Goal: Task Accomplishment & Management: Use online tool/utility

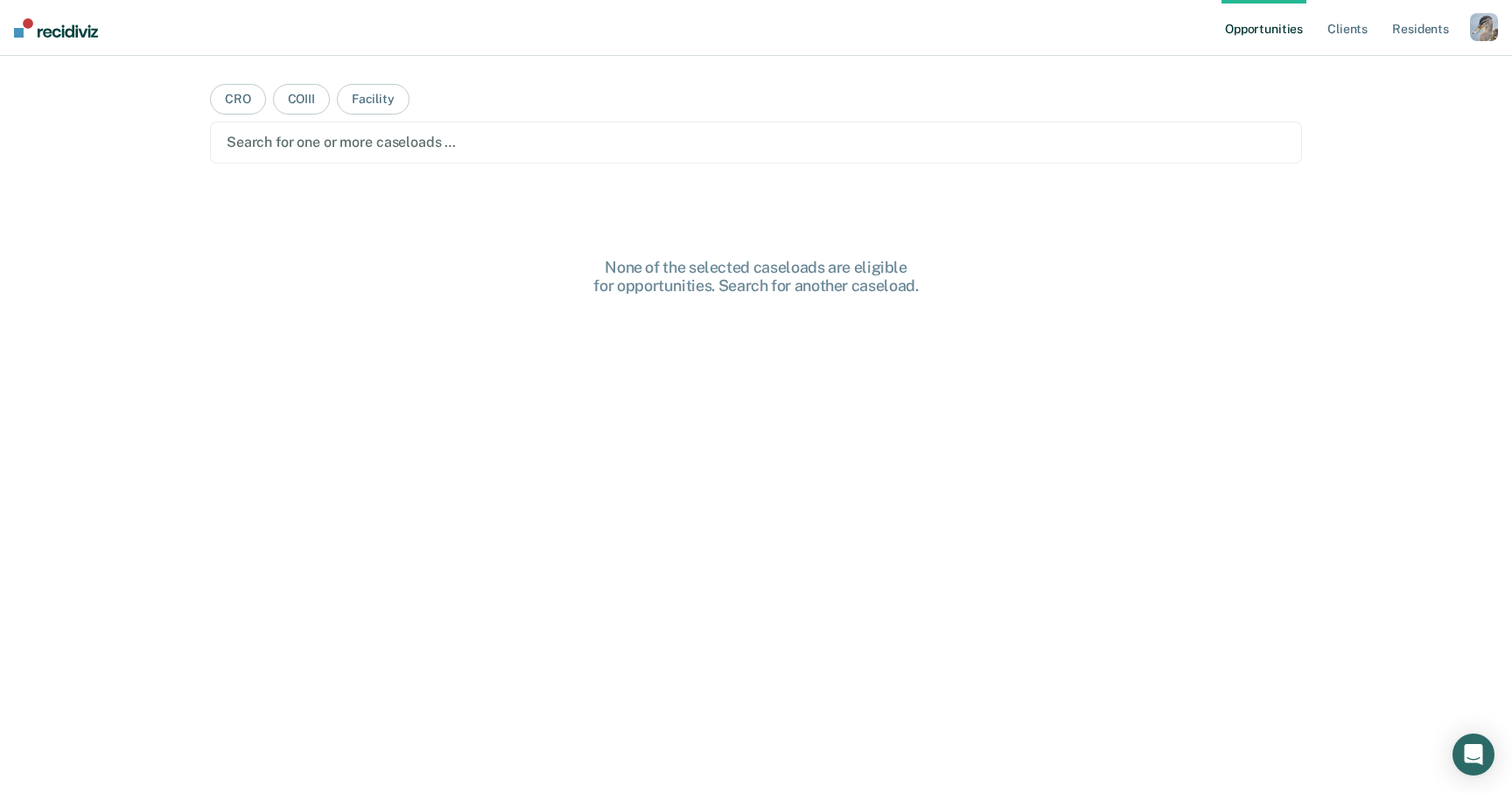
click at [1476, 30] on div "button" at bounding box center [1485, 27] width 28 height 28
click at [1366, 68] on link "Profile" at bounding box center [1413, 72] width 141 height 15
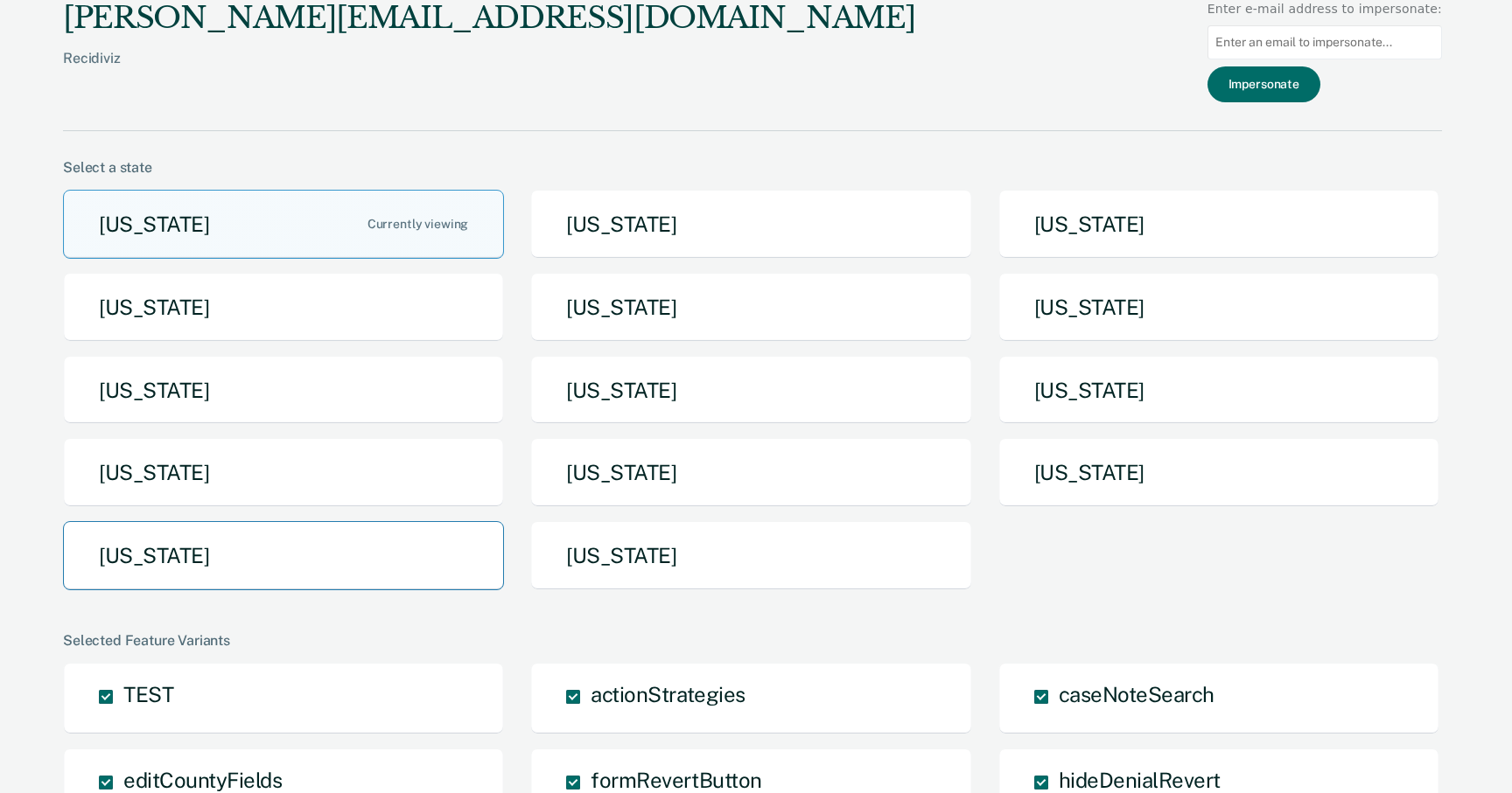
click at [412, 549] on button "[US_STATE]" at bounding box center [283, 555] width 441 height 69
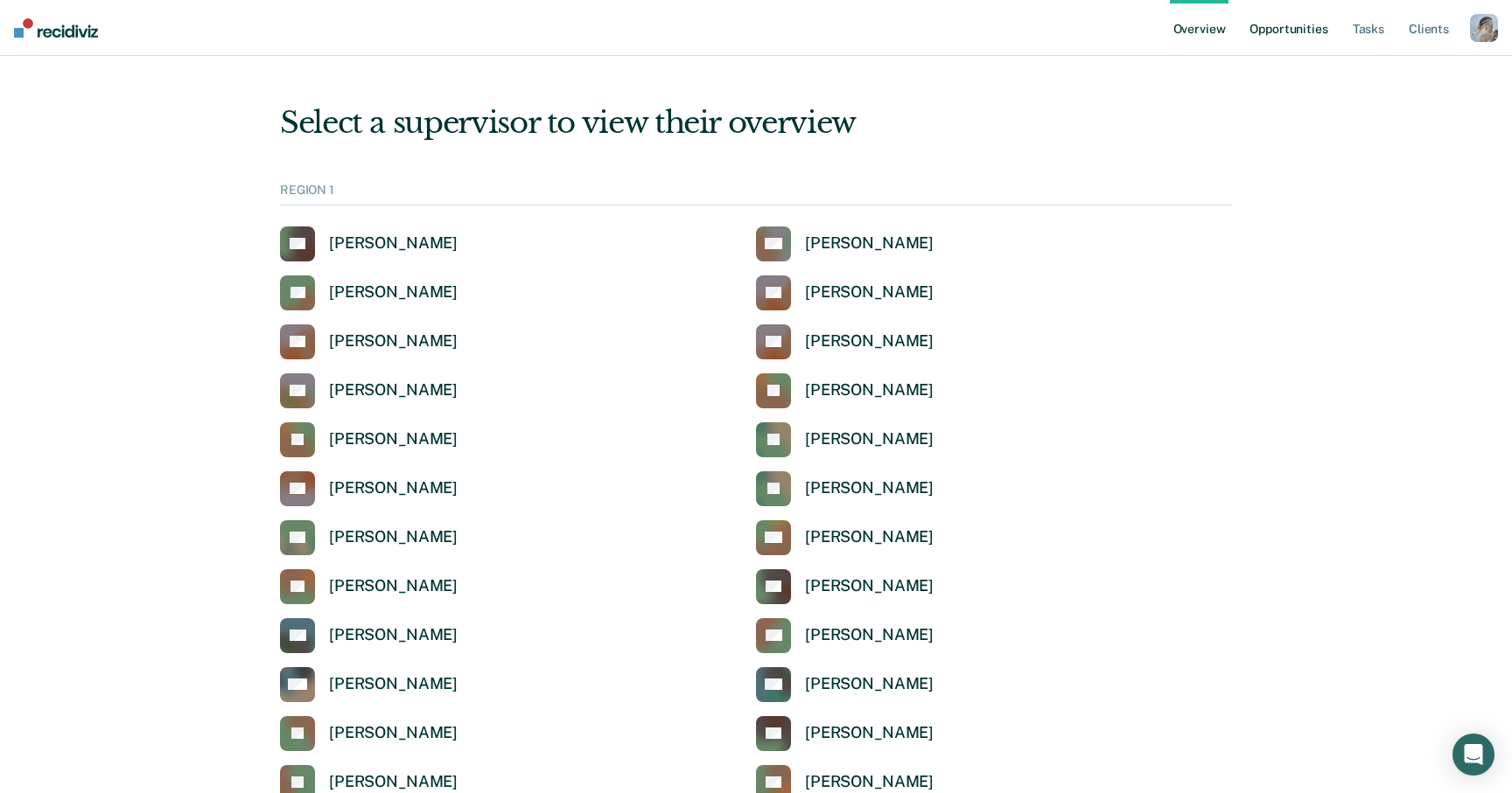
click at [1303, 28] on link "Opportunities" at bounding box center [1288, 27] width 85 height 56
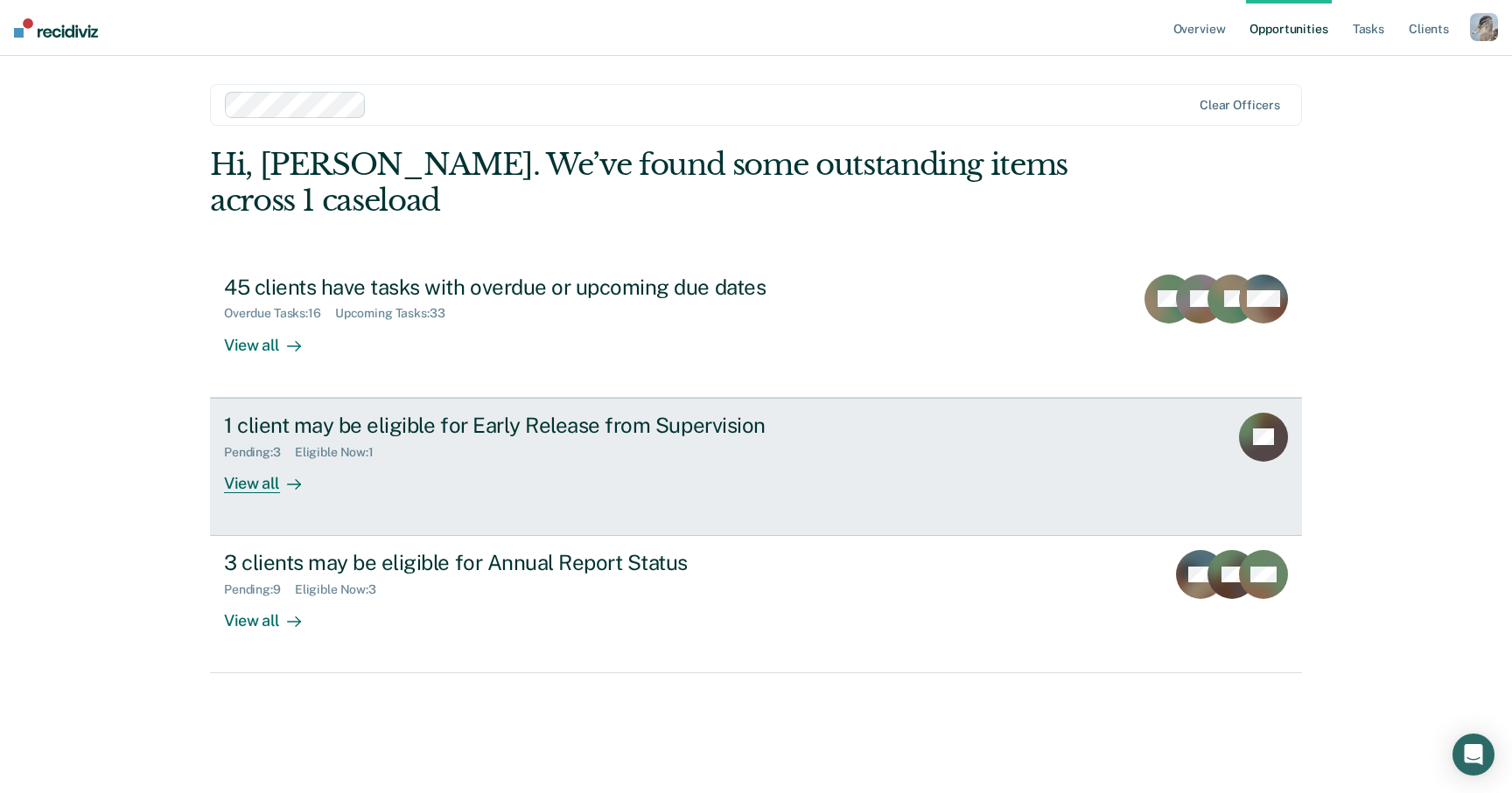
click at [569, 483] on div "1 client may be eligible for Early Release from Supervision Pending : 3 Eligibl…" at bounding box center [552, 452] width 656 height 80
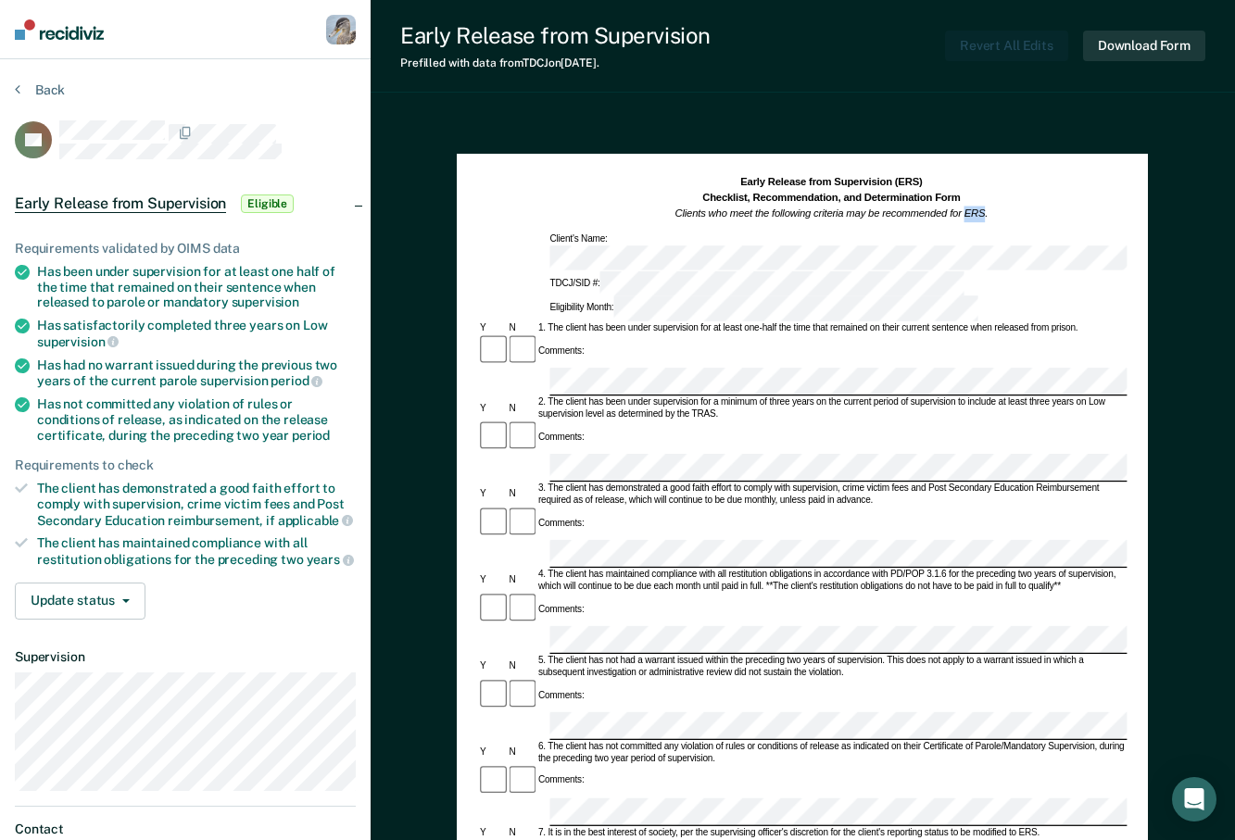
click at [1152, 219] on div "Early Release from Supervision (ERS) Checklist, Recommendation, and Determinati…" at bounding box center [803, 657] width 864 height 1084
click at [1189, 229] on div "Early Release from Supervision (ERS) Checklist, Recommendation, and Determinati…" at bounding box center [803, 657] width 864 height 1084
